Goal: Find specific page/section: Find specific page/section

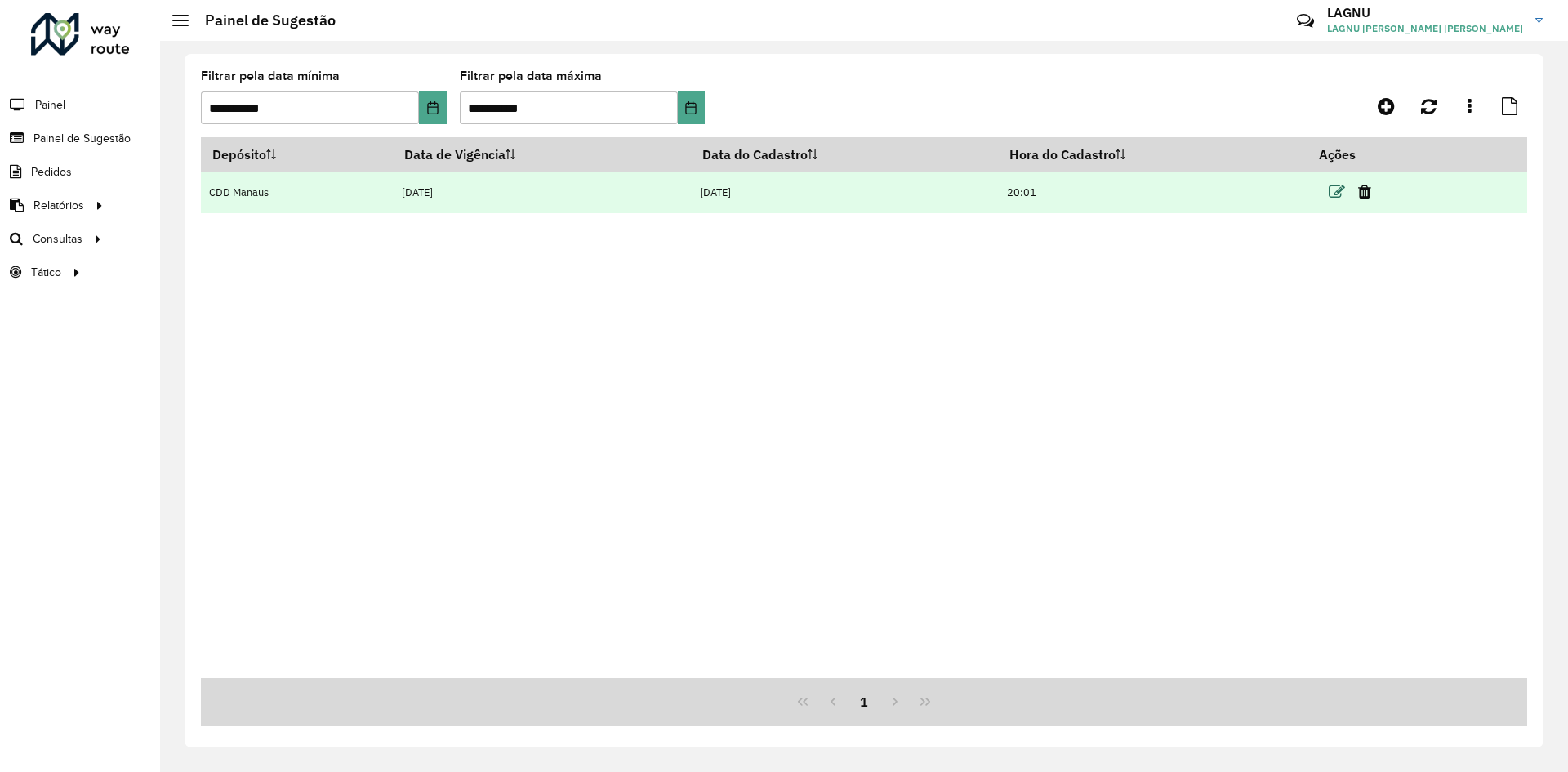
click at [1343, 195] on icon at bounding box center [1336, 191] width 16 height 16
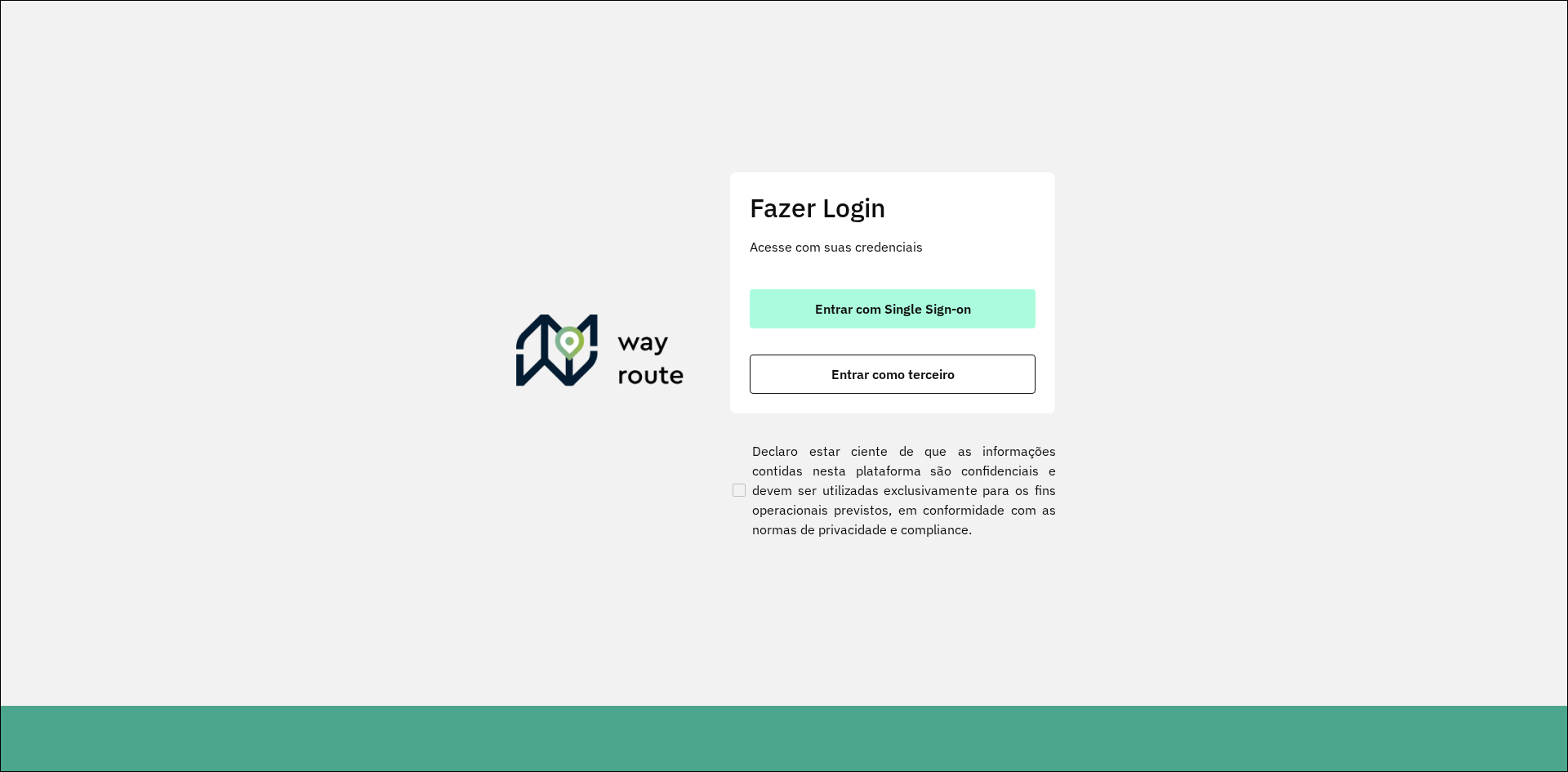
click at [944, 302] on span "Entrar com Single Sign-on" at bounding box center [893, 308] width 156 height 13
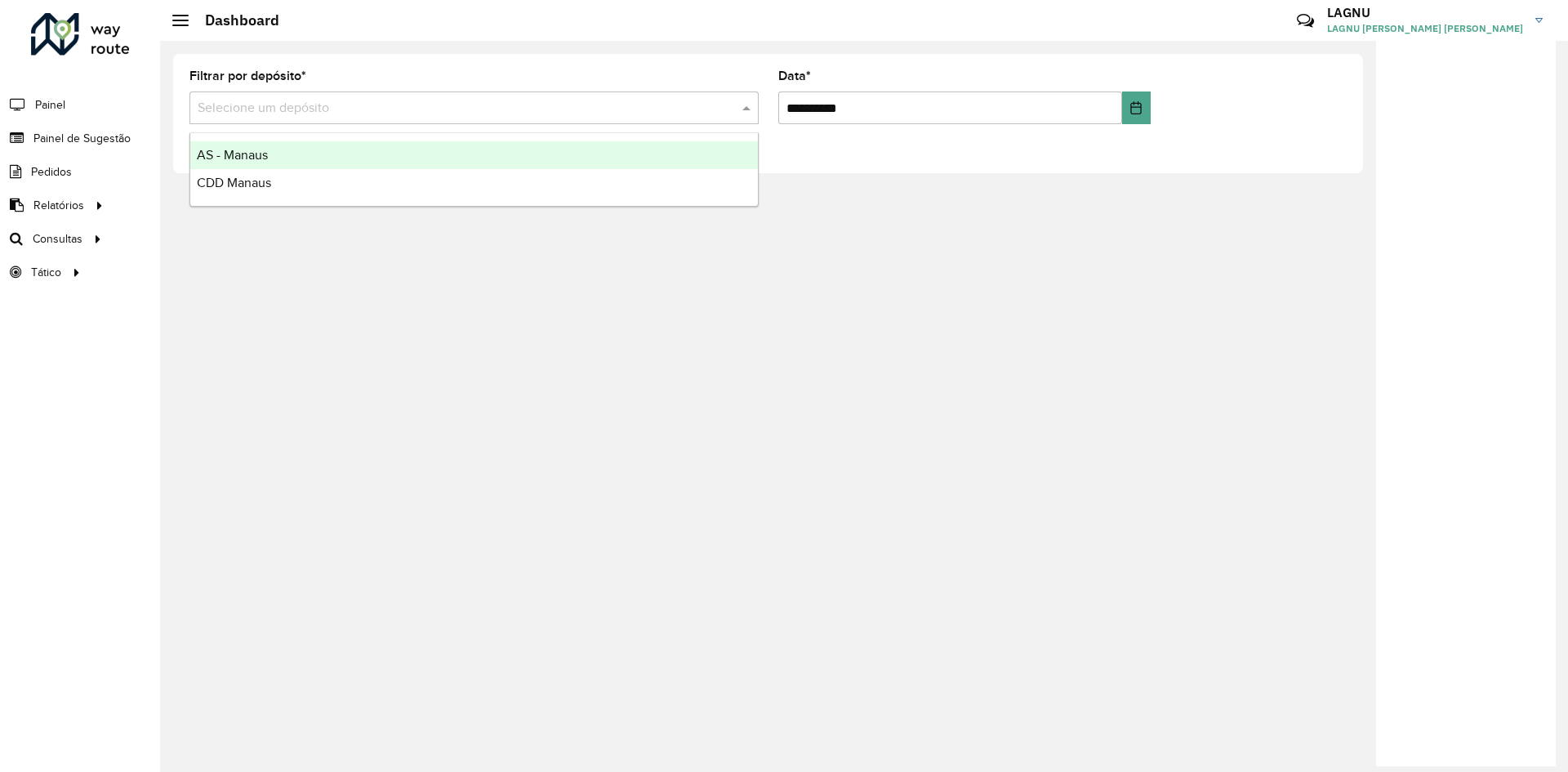
click at [459, 95] on div "Selecione um depósito" at bounding box center [474, 108] width 569 height 33
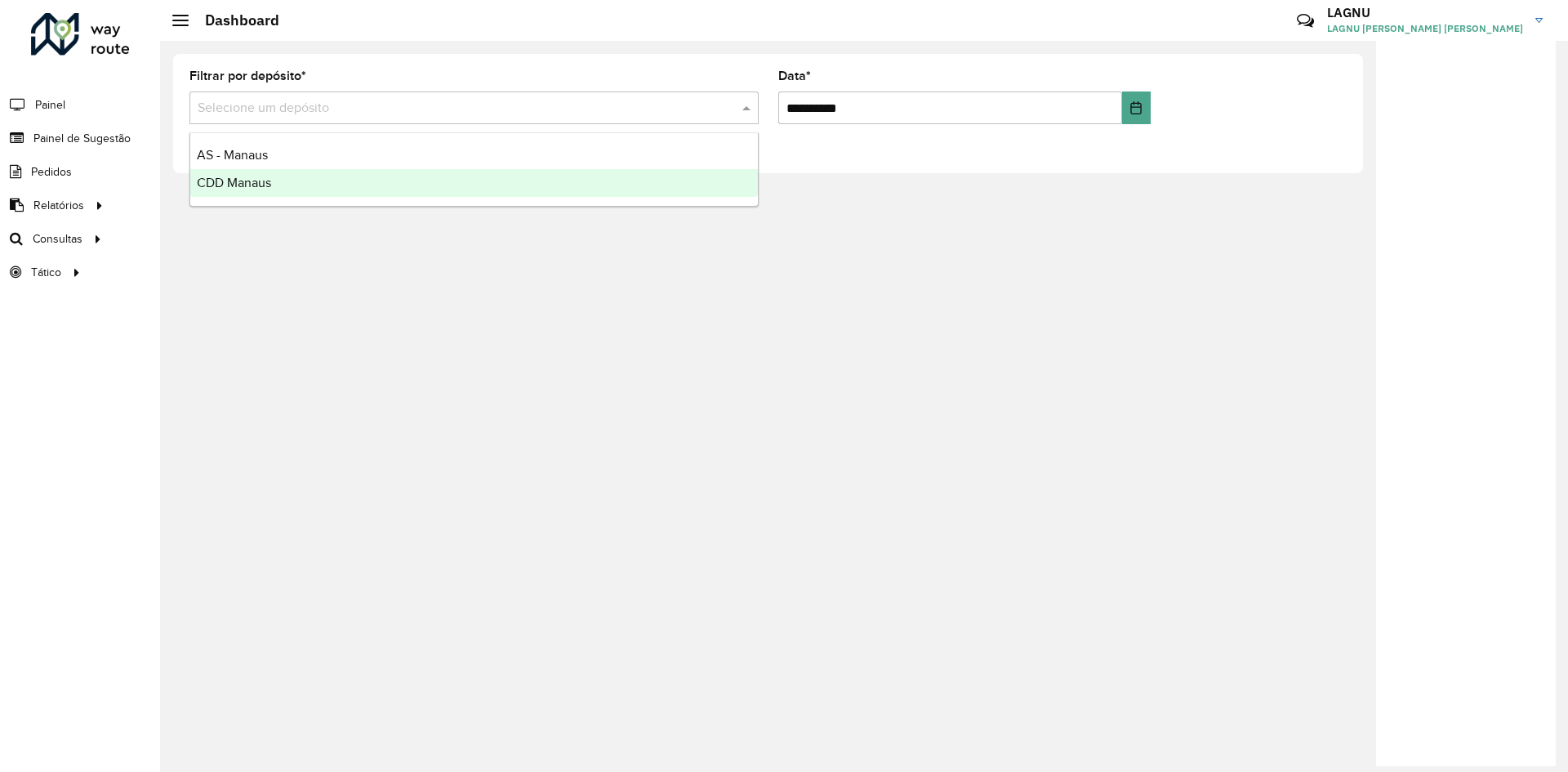
click at [360, 174] on div "CDD Manaus" at bounding box center [474, 183] width 568 height 28
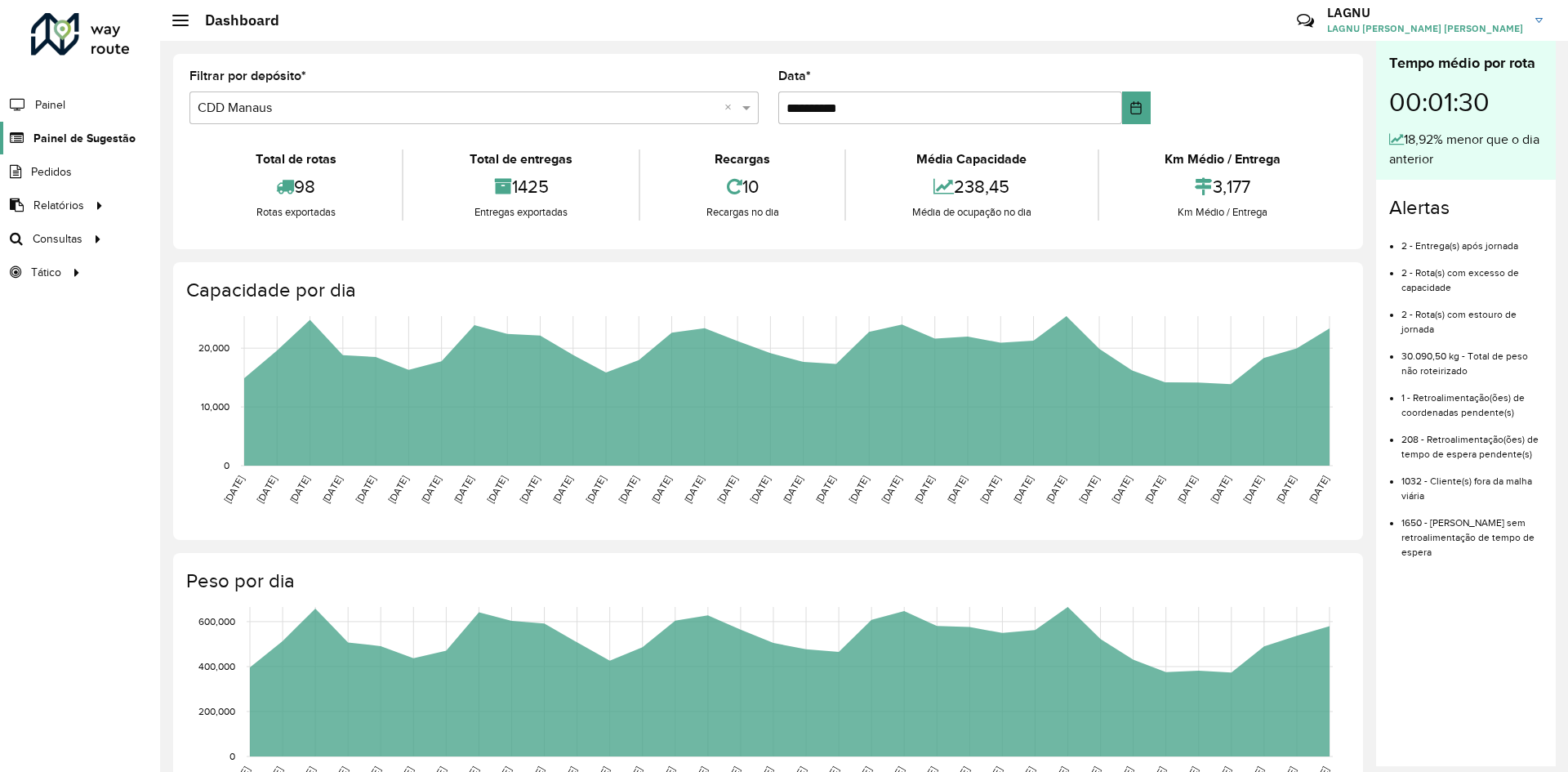
click at [72, 145] on span "Painel de Sugestão" at bounding box center [85, 138] width 102 height 17
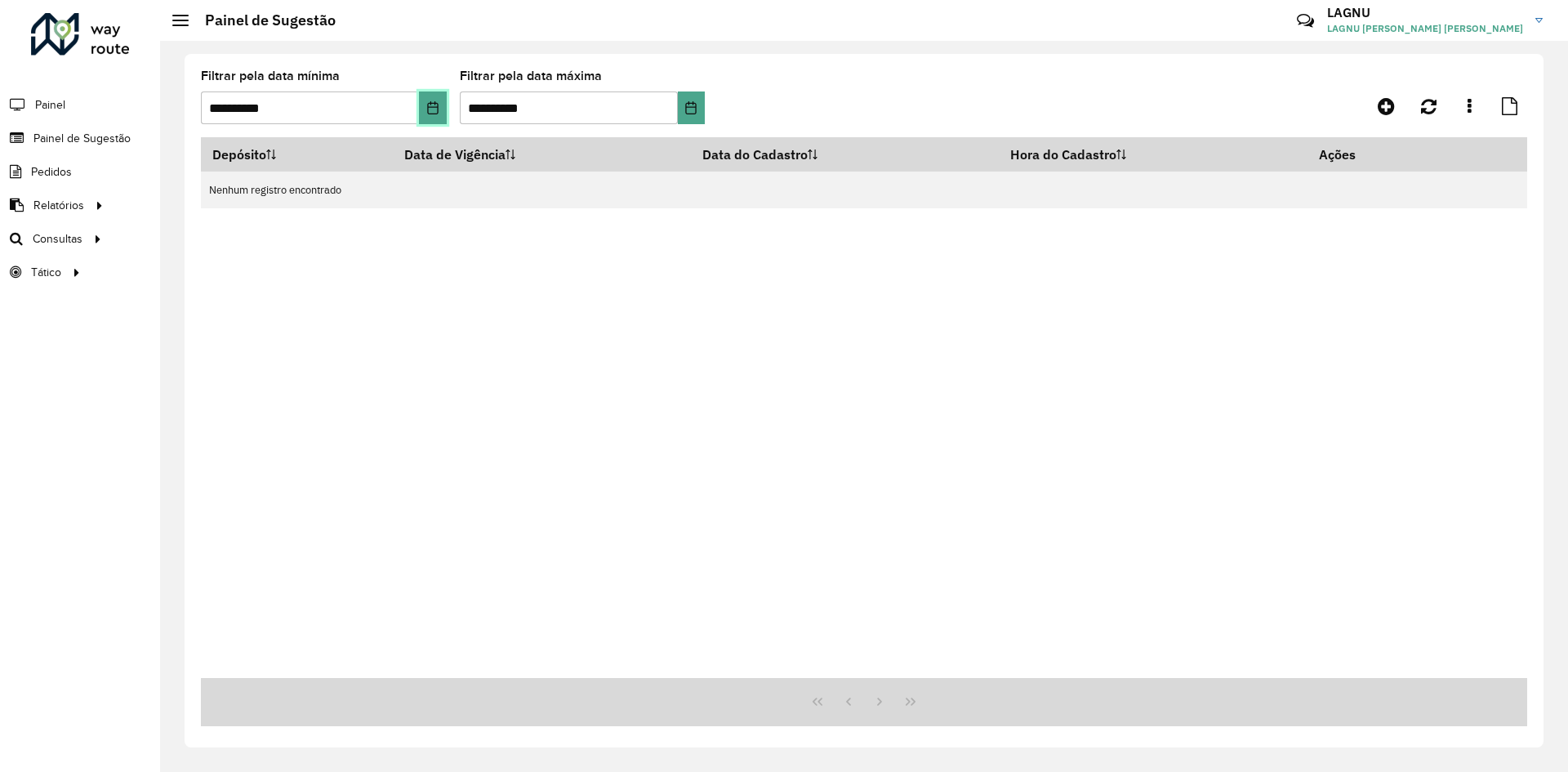
click at [432, 111] on icon "Choose Date" at bounding box center [432, 108] width 13 height 13
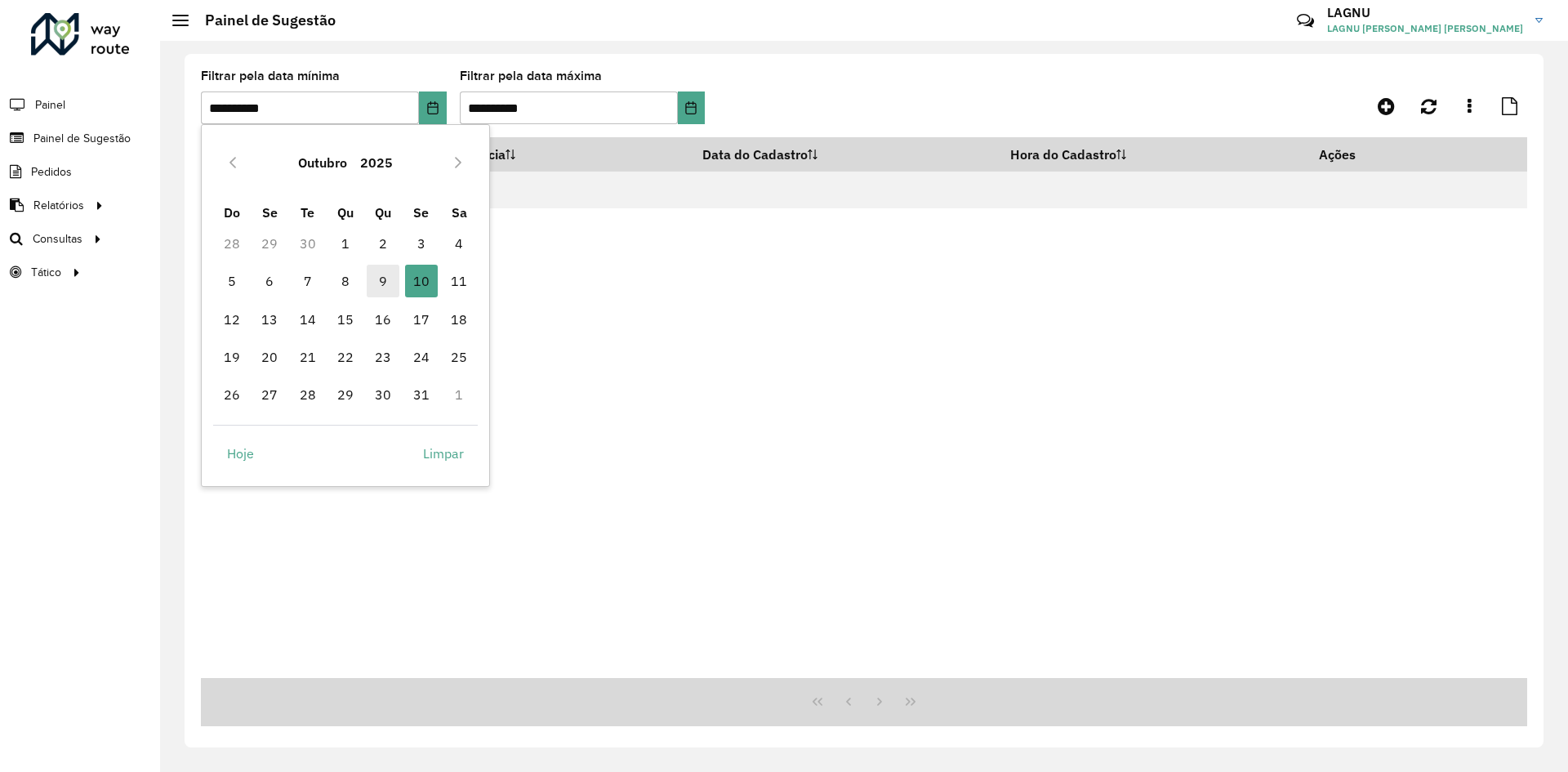
click at [387, 279] on span "9" at bounding box center [382, 281] width 33 height 33
type input "**********"
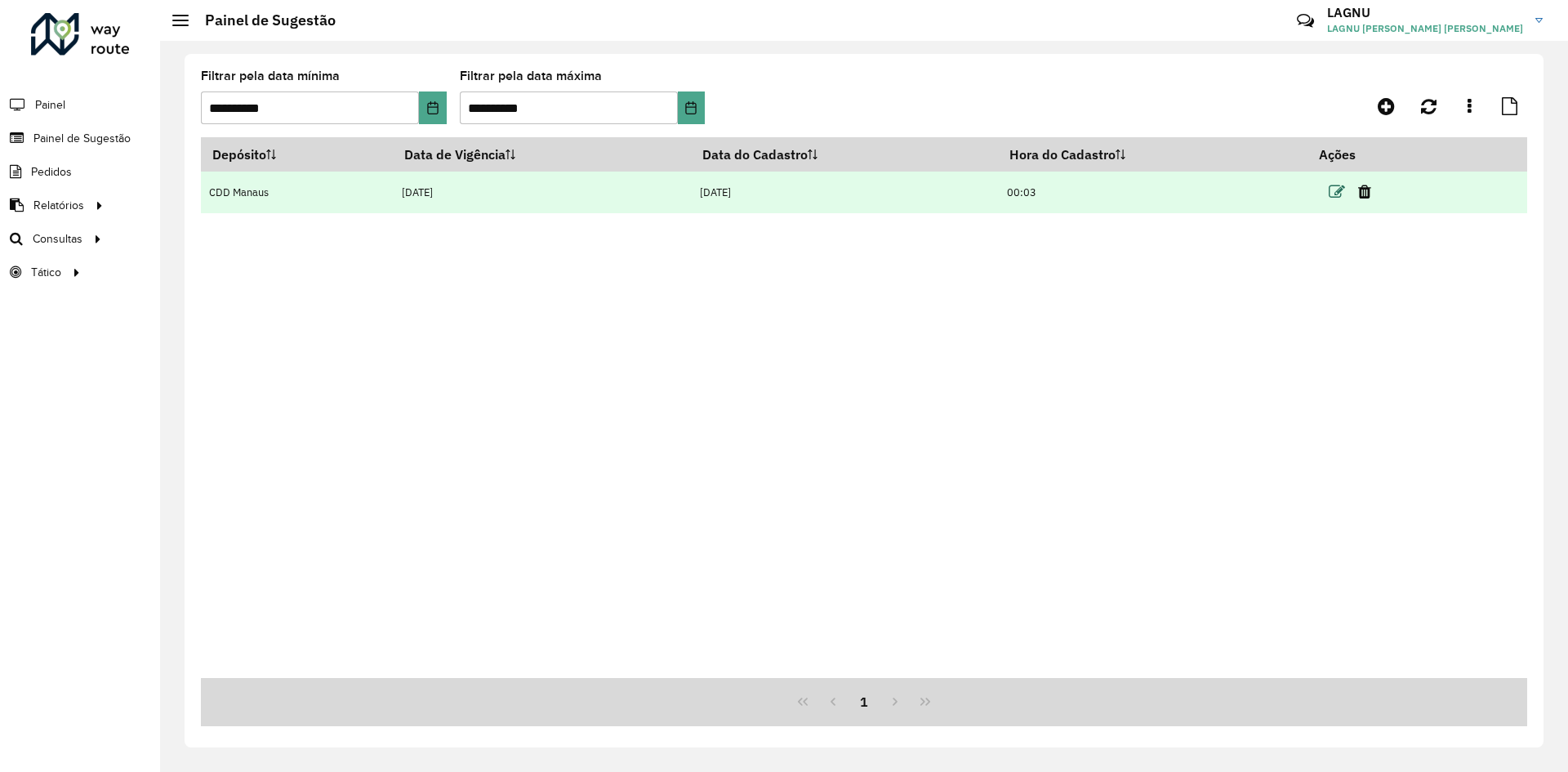
click at [1340, 195] on icon at bounding box center [1336, 191] width 16 height 16
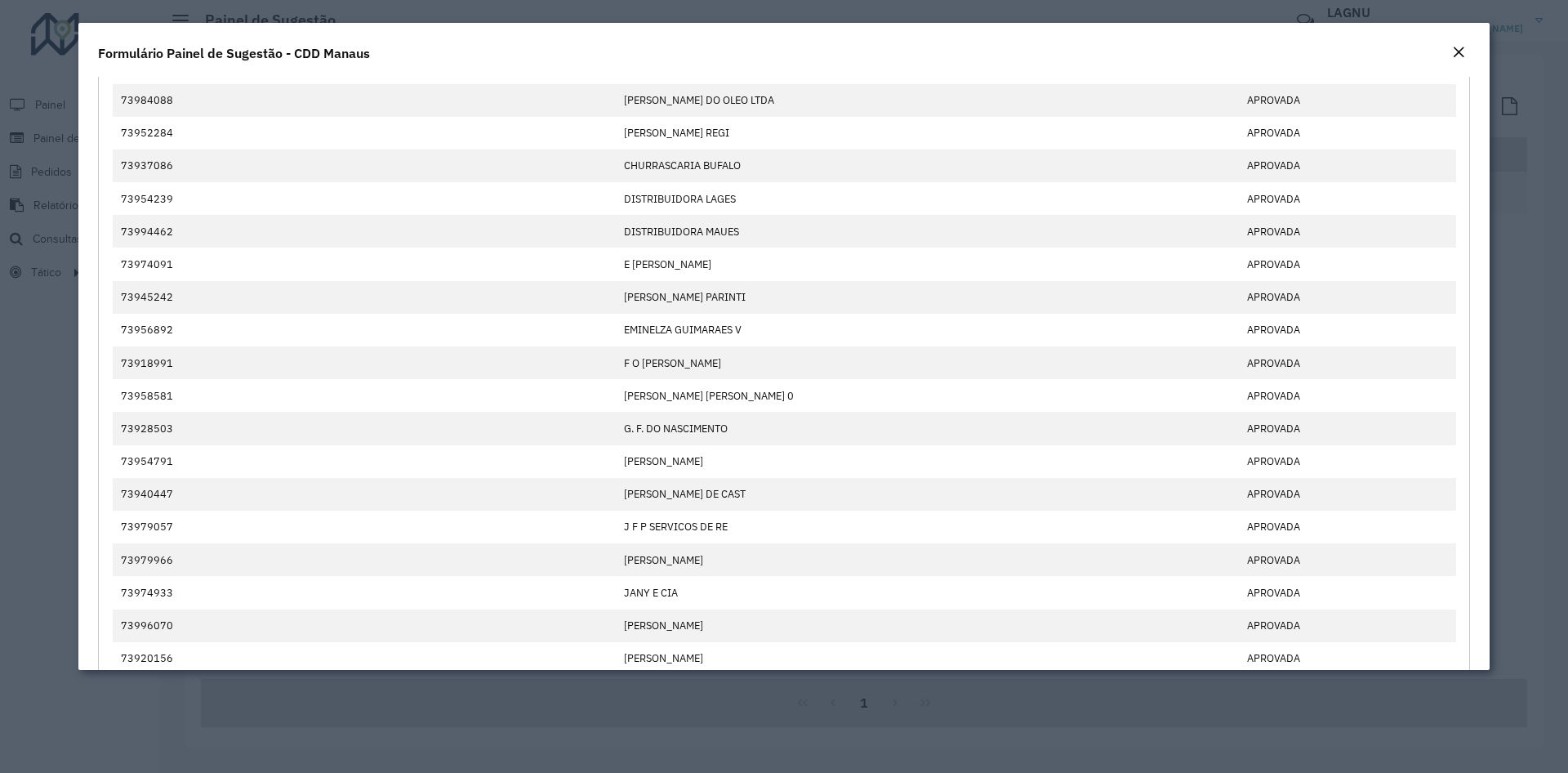
scroll to position [595, 0]
